Goal: Book appointment/travel/reservation

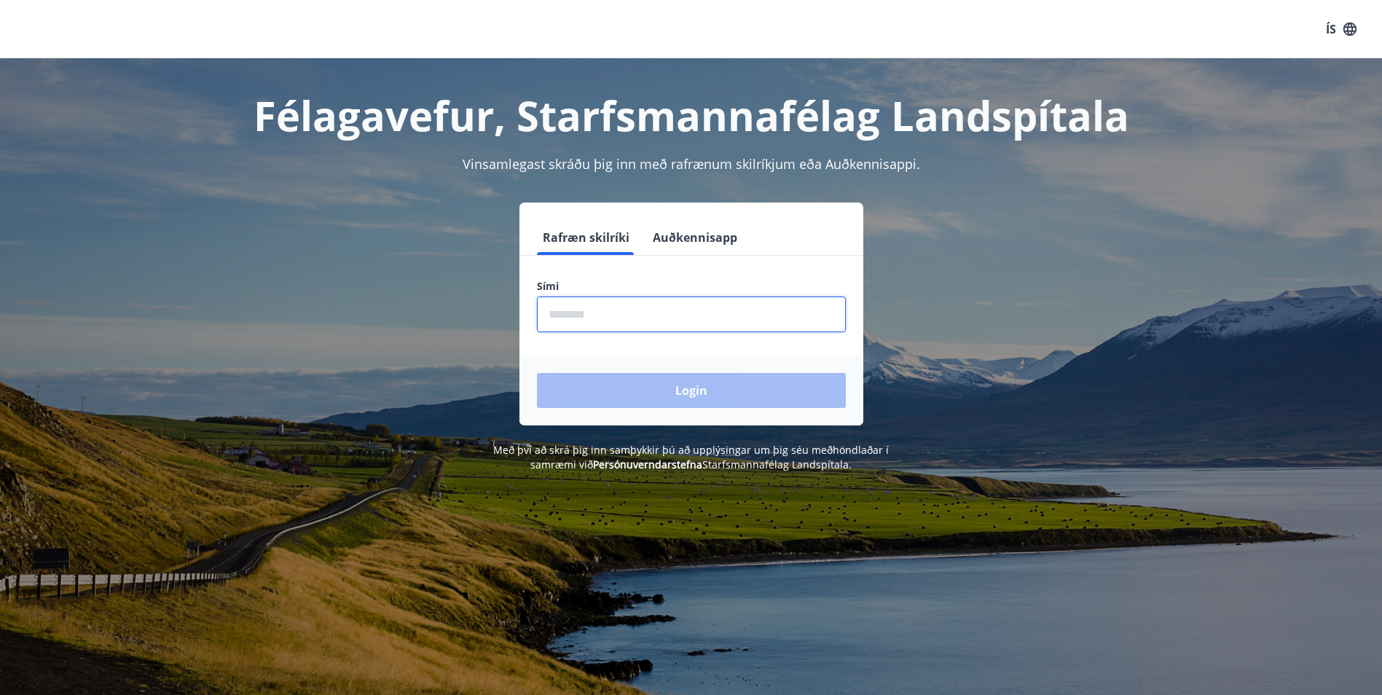
click at [768, 301] on input "phone" at bounding box center [691, 314] width 309 height 36
type input "********"
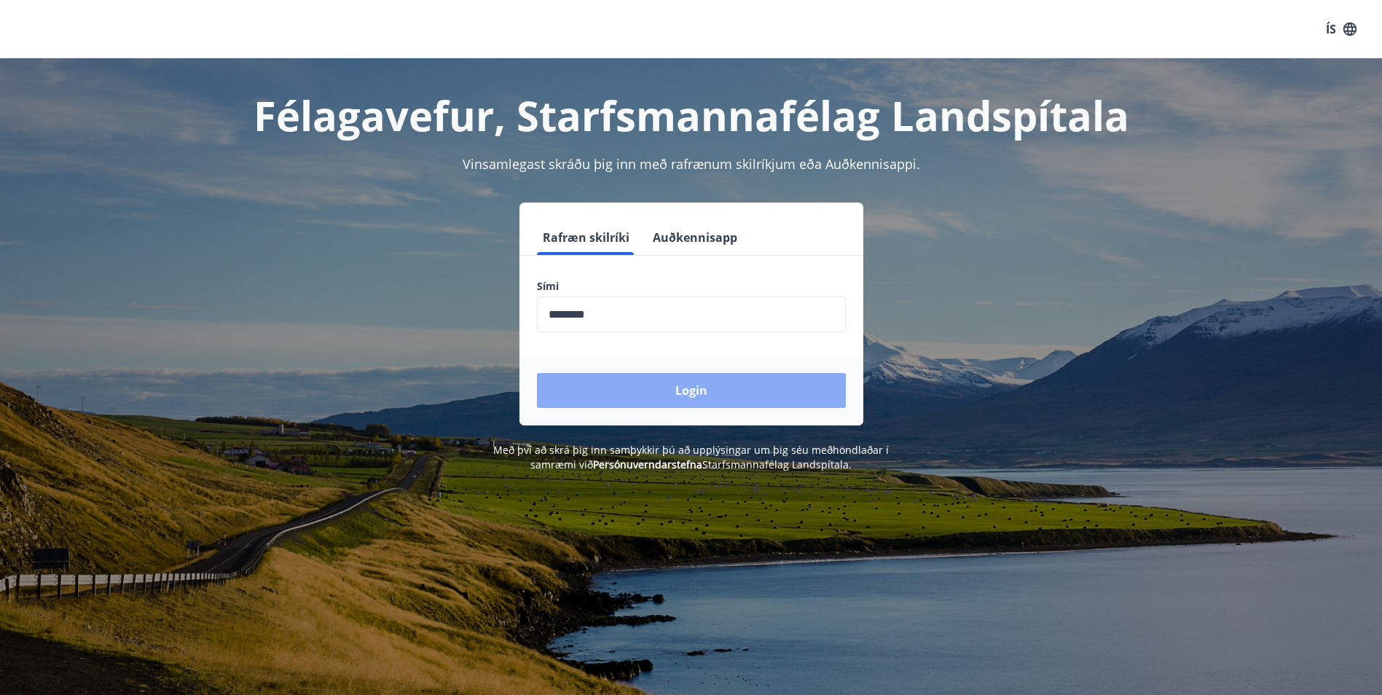
click at [798, 393] on button "Login" at bounding box center [691, 390] width 309 height 35
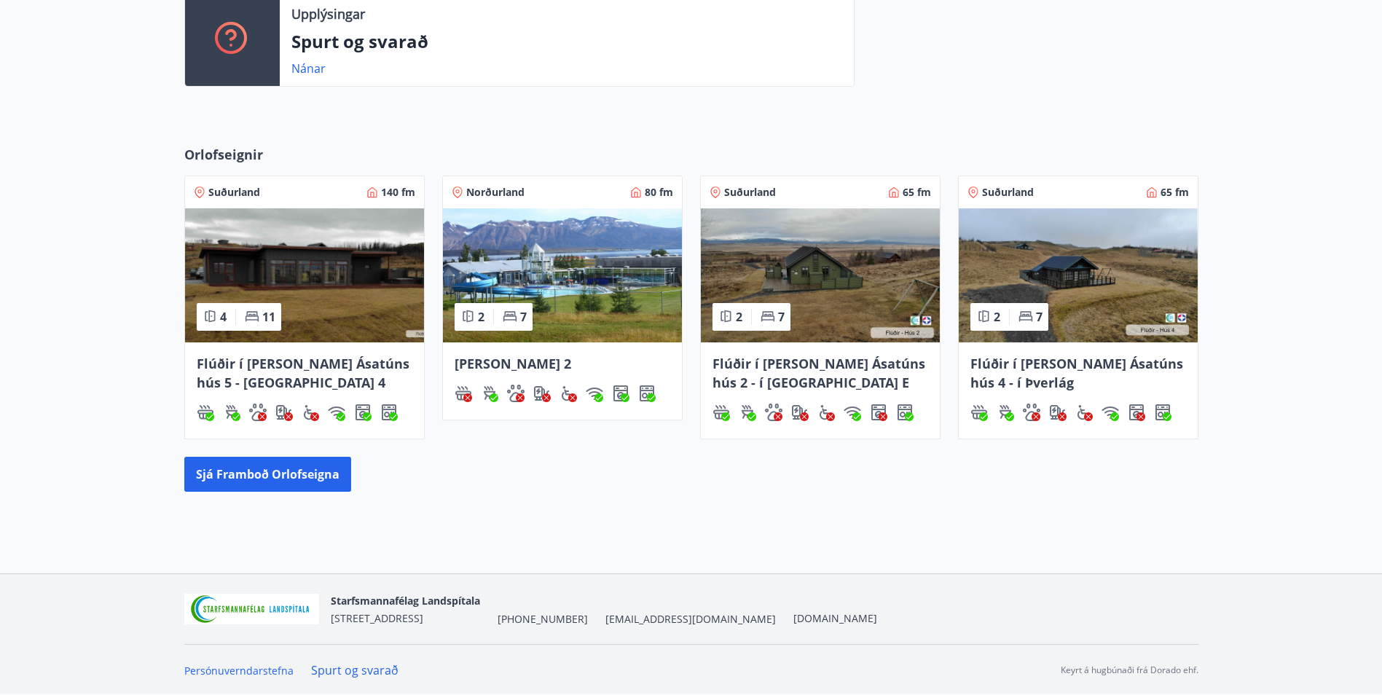
scroll to position [525, 0]
click at [275, 465] on button "Sjá framboð orlofseigna" at bounding box center [267, 473] width 167 height 35
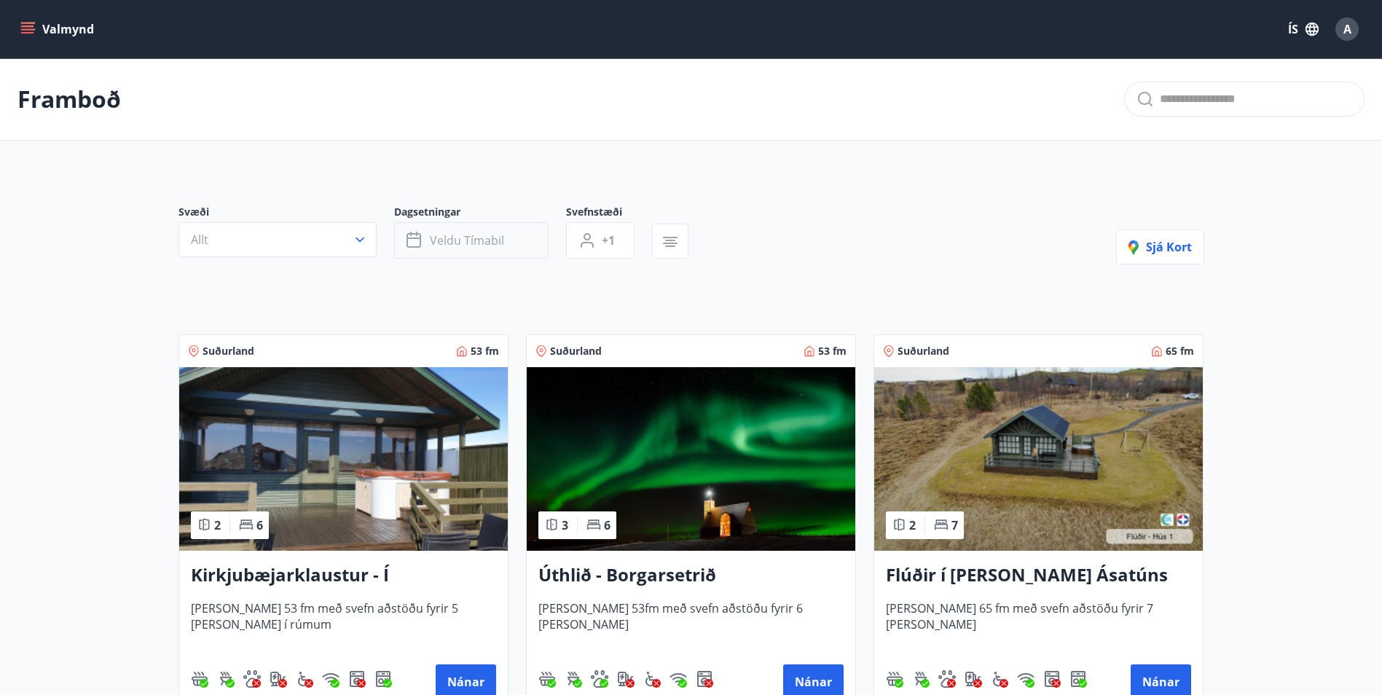
click at [492, 243] on span "Veldu tímabil" at bounding box center [467, 240] width 74 height 16
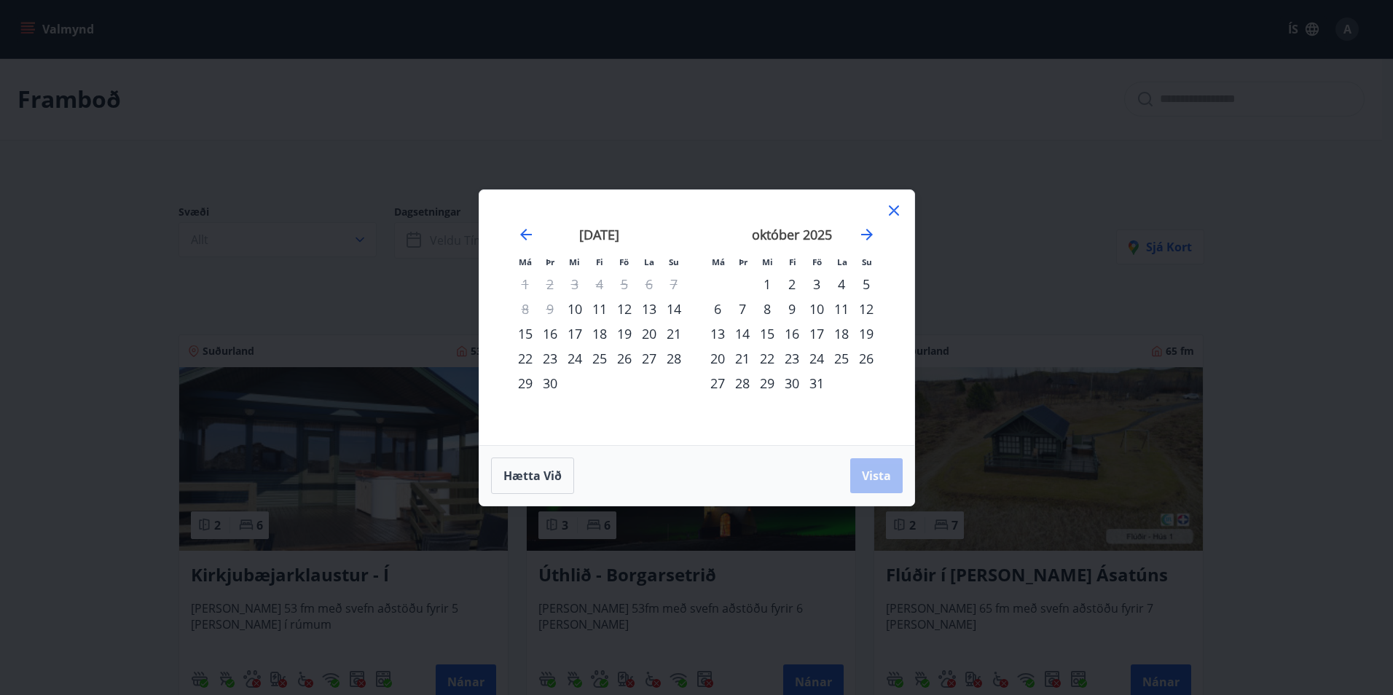
click at [814, 284] on div "3" at bounding box center [816, 284] width 25 height 25
click at [866, 281] on div "5" at bounding box center [866, 284] width 25 height 25
click at [868, 473] on span "Vista" at bounding box center [876, 476] width 29 height 16
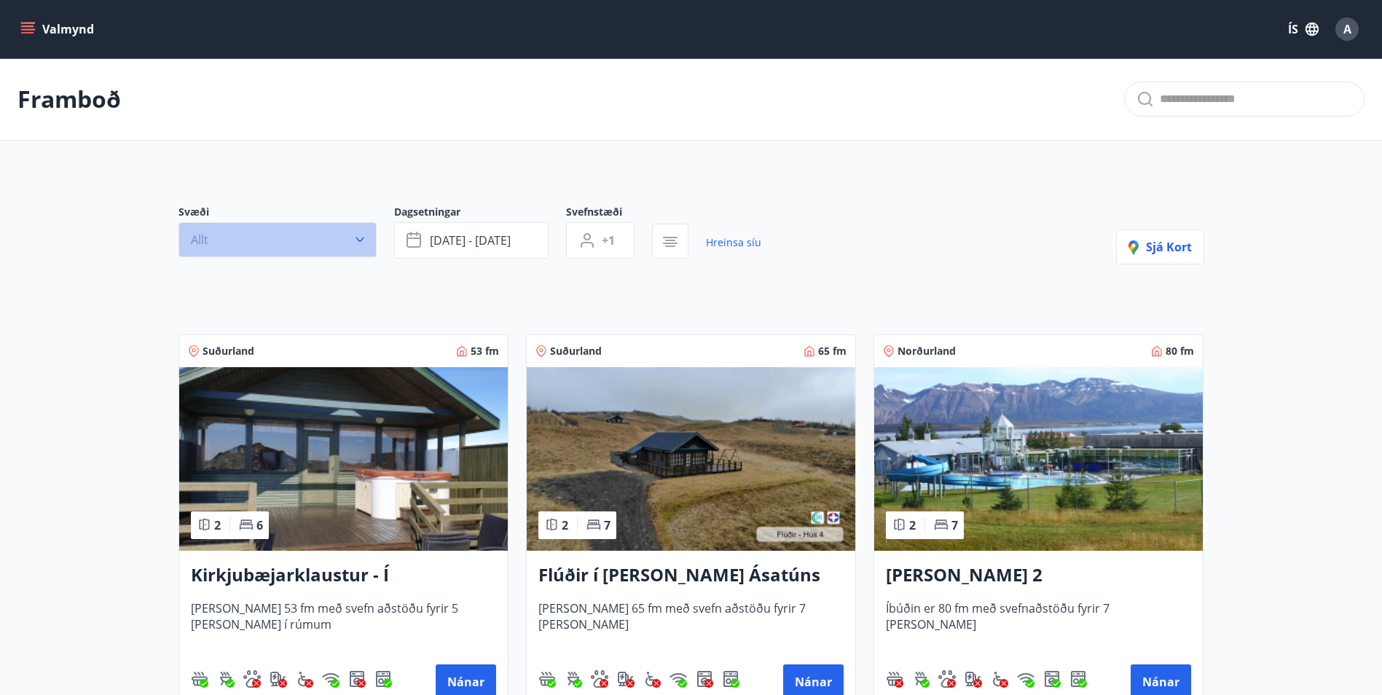
click at [347, 235] on button "Allt" at bounding box center [277, 239] width 198 height 35
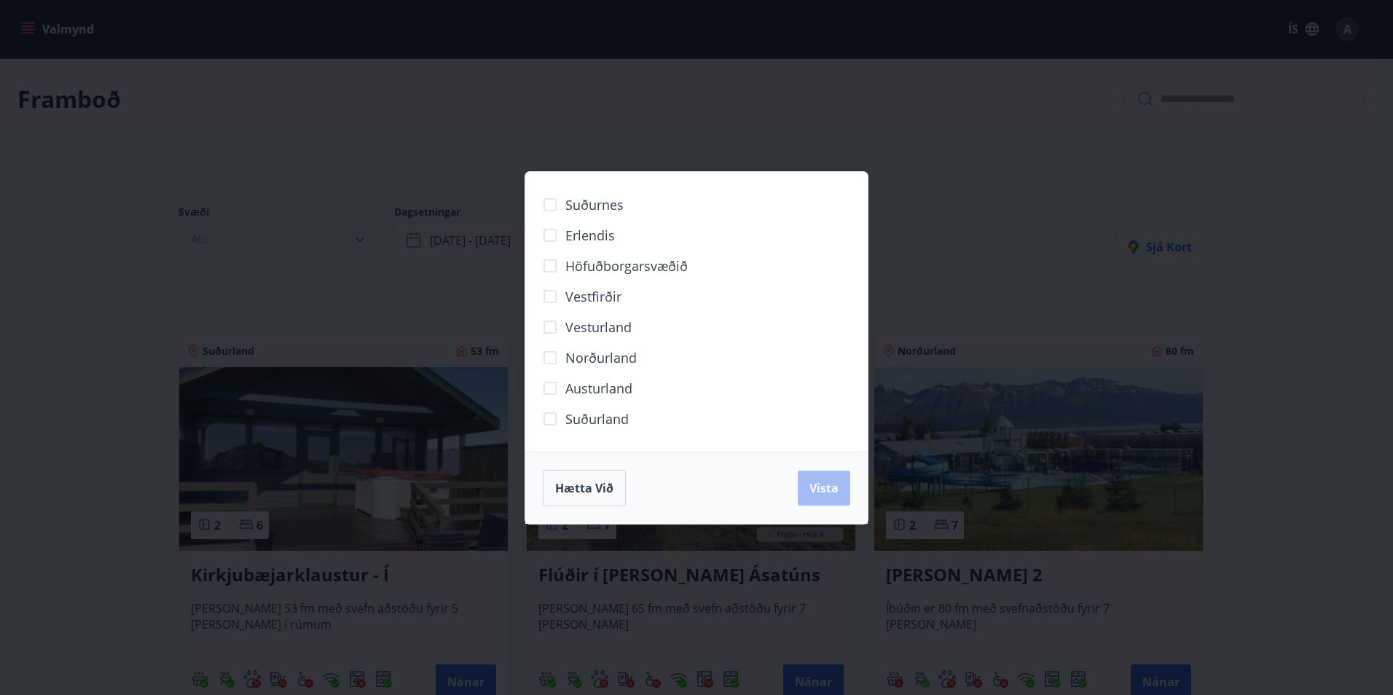
click at [347, 235] on div "Suðurnes Erlendis Höfuðborgarsvæðið Vestfirðir Vesturland Norðurland Austurland…" at bounding box center [696, 347] width 1393 height 695
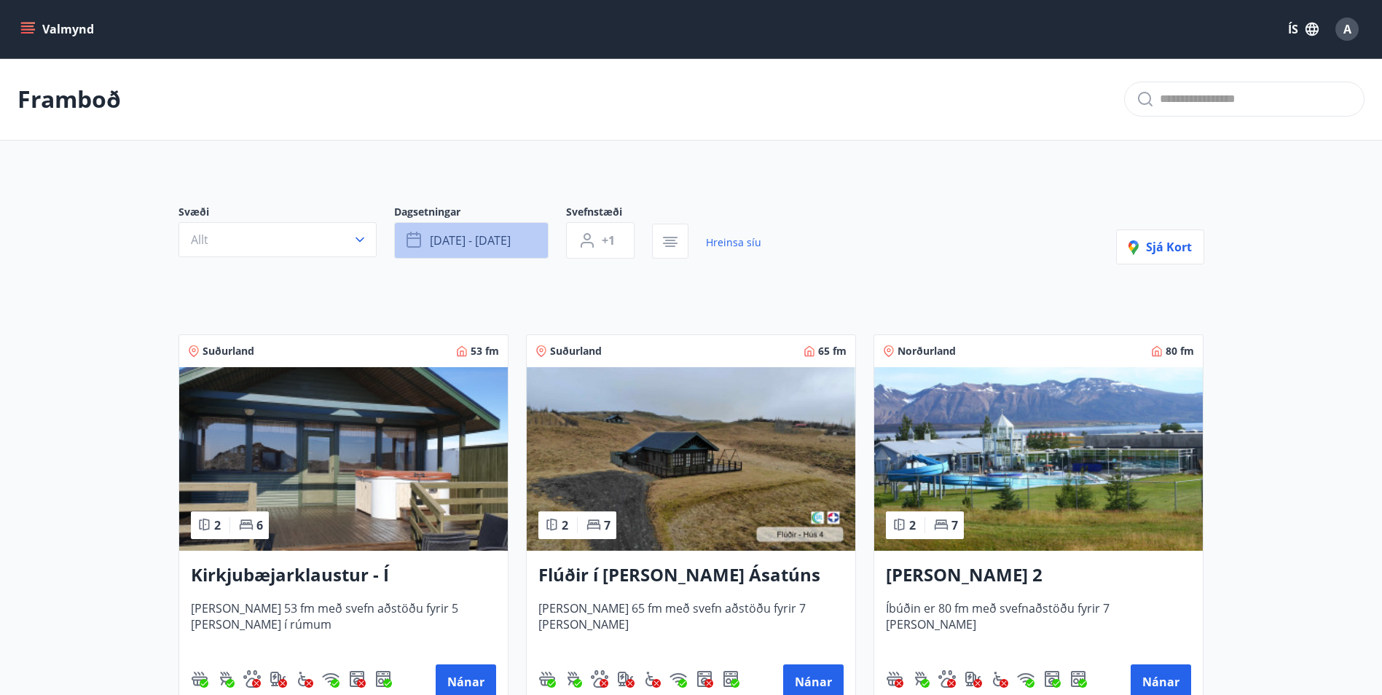
click at [468, 233] on span "okt 03 - okt 05" at bounding box center [470, 240] width 81 height 16
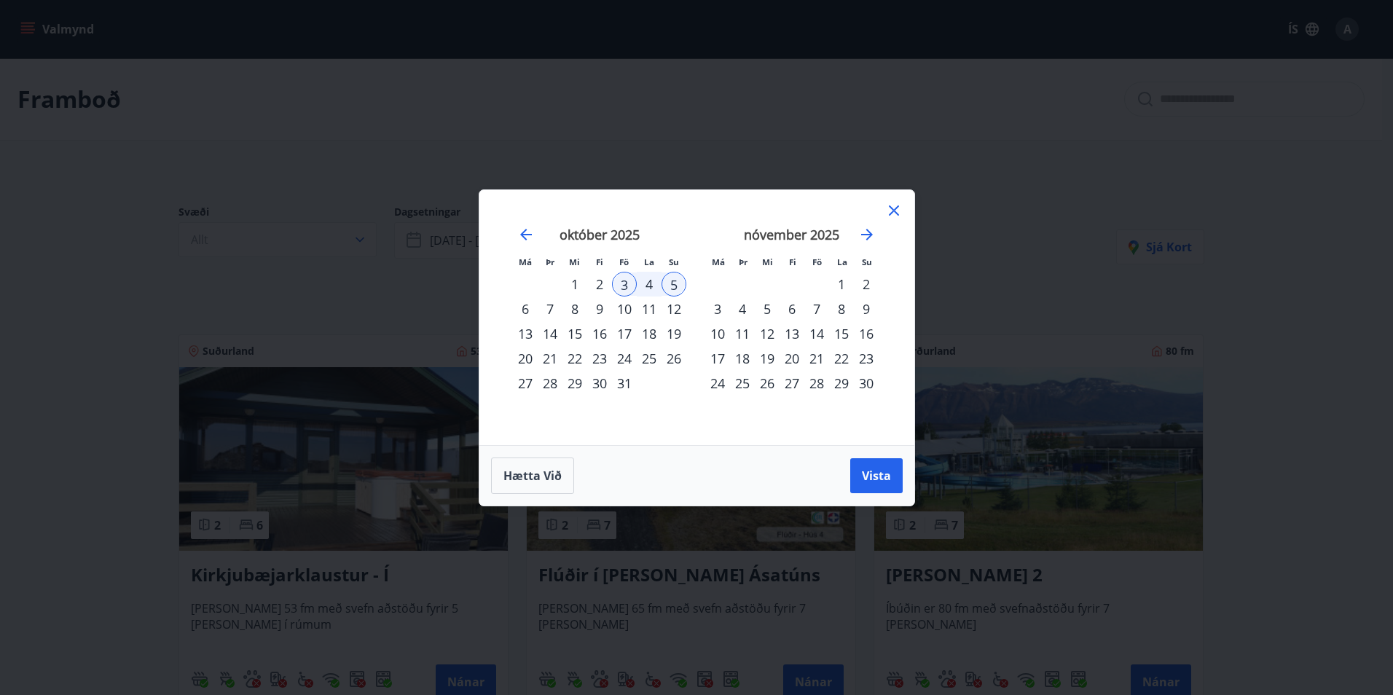
click at [617, 334] on div "17" at bounding box center [624, 333] width 25 height 25
click at [675, 336] on div "19" at bounding box center [673, 333] width 25 height 25
click at [876, 486] on button "Vista" at bounding box center [876, 475] width 52 height 35
